Goal: Navigation & Orientation: Find specific page/section

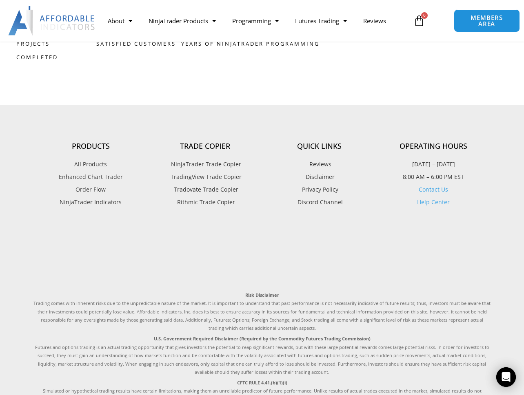
scroll to position [2285, 0]
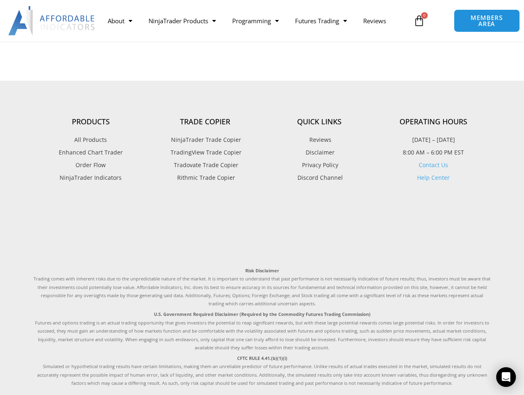
click at [422, 22] on icon at bounding box center [418, 20] width 11 height 11
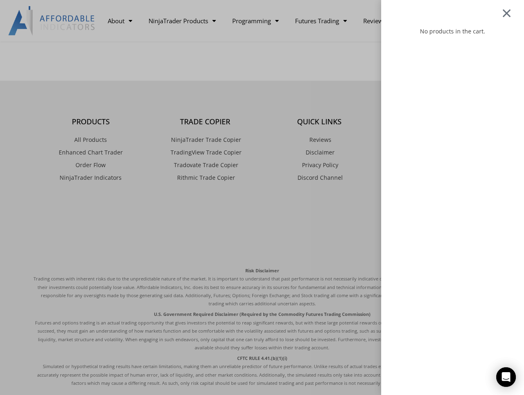
click at [511, 17] on div at bounding box center [507, 13] width 10 height 10
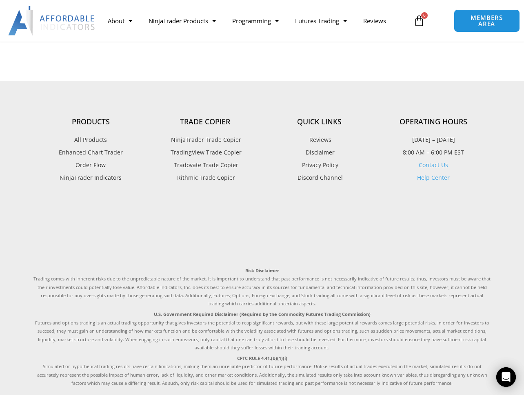
click at [217, 155] on span "TradingView Trade Copier" at bounding box center [205, 152] width 73 height 11
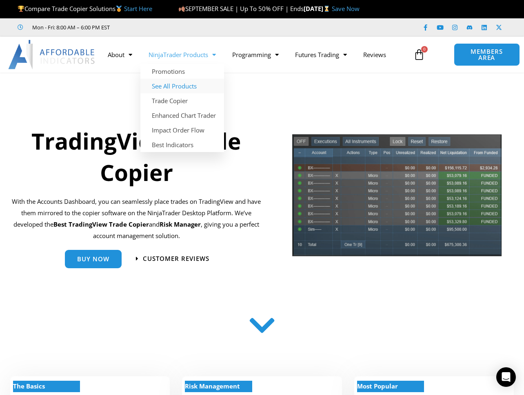
click at [176, 84] on link "See All Products" at bounding box center [182, 86] width 84 height 15
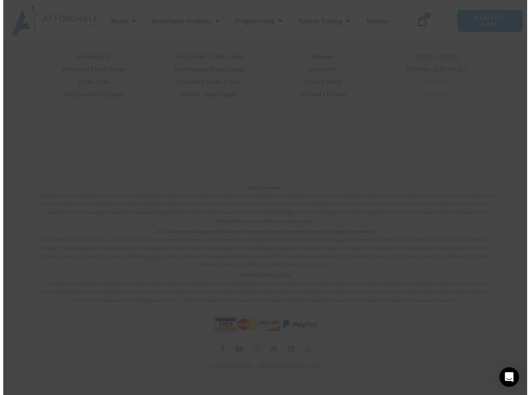
scroll to position [2129, 0]
